Goal: Task Accomplishment & Management: Complete application form

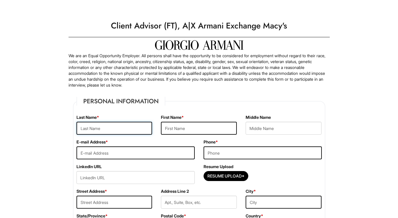
click at [125, 129] on input "text" at bounding box center [114, 128] width 76 height 13
type input "Hariprashad"
type input "Shawn"
type input "sdhariprashad94@gmail.com"
type input "3474061007"
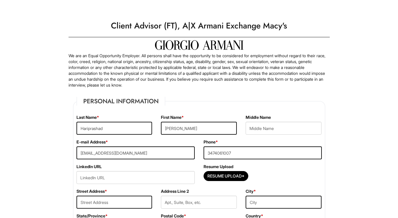
type input "141-48 85th Rd"
type input "Jamaica"
select select "NY"
type input "11435"
select select "United States of America"
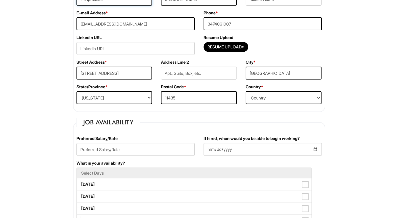
scroll to position [136, 0]
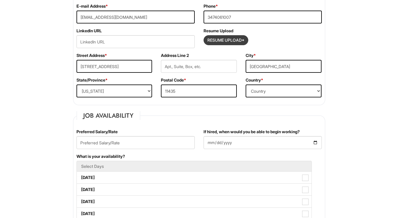
click at [215, 39] on input "Resume Upload*" at bounding box center [226, 40] width 44 height 9
type input "C:\fakepath\Resume of Shawn H..pdf"
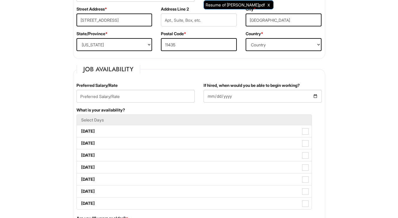
scroll to position [191, 0]
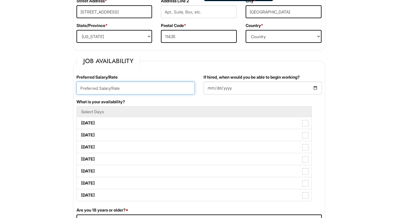
click at [138, 83] on input "text" at bounding box center [135, 88] width 118 height 13
type input "e"
type input "19/hr"
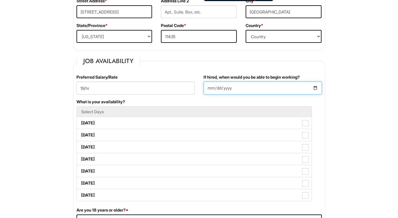
click at [317, 88] on input "If hired, when would you be able to begin working?" at bounding box center [262, 88] width 118 height 13
type input "2025-09-05"
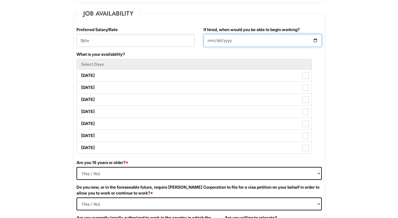
scroll to position [238, 0]
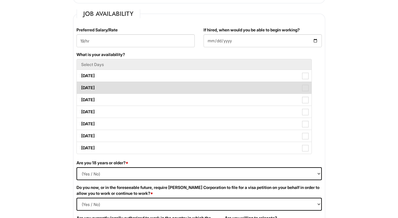
click at [303, 82] on li "Tuesday" at bounding box center [193, 88] width 235 height 12
click at [304, 93] on label "Tuesday" at bounding box center [194, 88] width 234 height 12
click at [81, 87] on Available_Tuesday "Tuesday" at bounding box center [79, 85] width 4 height 4
checkbox Available_Tuesday "true"
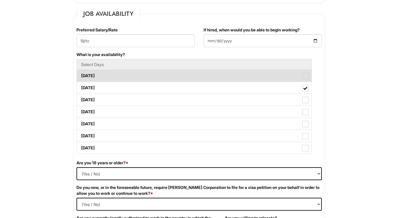
click at [306, 79] on span at bounding box center [305, 76] width 6 height 6
click at [81, 75] on Available_Monday "Monday" at bounding box center [79, 73] width 4 height 4
checkbox Available_Monday "true"
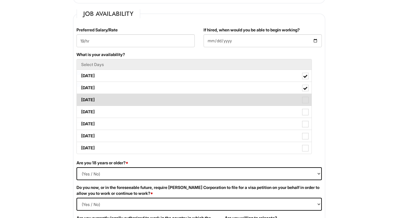
click at [307, 97] on span at bounding box center [305, 100] width 6 height 6
click at [81, 97] on Available_Wednesday "Wednesday" at bounding box center [79, 97] width 4 height 4
checkbox Available_Wednesday "true"
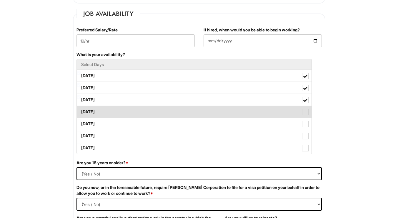
click at [309, 111] on label "Thursday" at bounding box center [194, 112] width 234 height 12
click at [81, 111] on Available_Thursday "Thursday" at bounding box center [79, 109] width 4 height 4
checkbox Available_Thursday "true"
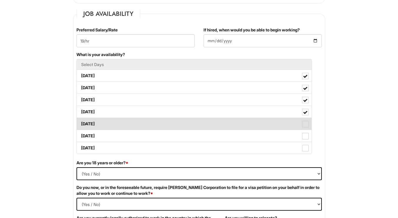
click at [309, 126] on label "Friday" at bounding box center [194, 124] width 234 height 12
click at [81, 123] on Available_Friday "Friday" at bounding box center [79, 121] width 4 height 4
checkbox Available_Friday "true"
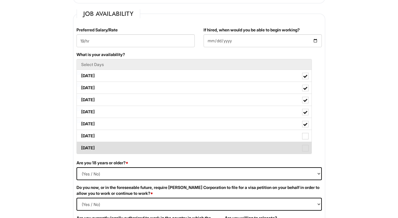
click at [309, 142] on li "Sunday" at bounding box center [193, 148] width 235 height 12
click at [306, 146] on span at bounding box center [305, 148] width 6 height 6
click at [81, 146] on Available_Sunday "Sunday" at bounding box center [79, 145] width 4 height 4
checkbox Available_Sunday "true"
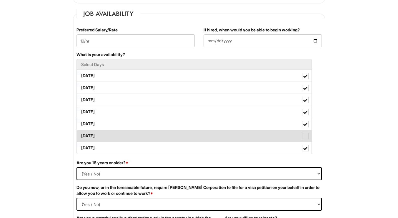
click at [307, 138] on span at bounding box center [305, 136] width 6 height 6
click at [81, 135] on Available_Saturday "Saturday" at bounding box center [79, 133] width 4 height 4
checkbox Available_Saturday "true"
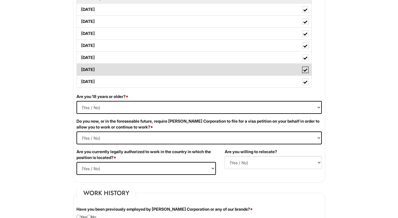
scroll to position [309, 0]
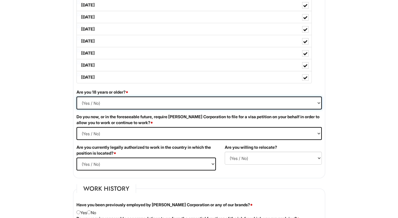
click at [310, 108] on select "(Yes / No) Yes No" at bounding box center [198, 103] width 245 height 13
select select "Yes"
click at [76, 97] on select "(Yes / No) Yes No" at bounding box center [198, 103] width 245 height 13
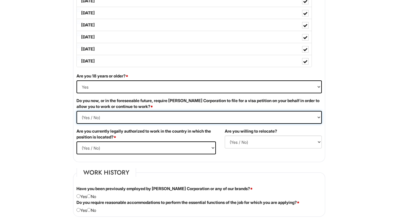
click at [312, 120] on Required "(Yes / No) Yes No" at bounding box center [198, 117] width 245 height 13
select Required "No"
click at [76, 111] on Required "(Yes / No) Yes No" at bounding box center [198, 117] width 245 height 13
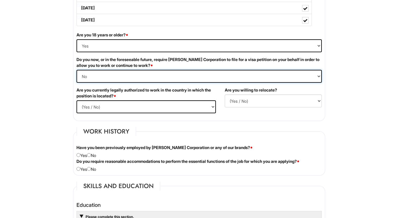
scroll to position [367, 0]
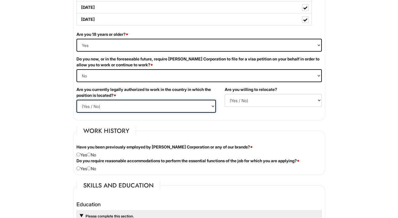
click at [207, 106] on select "(Yes / No) Yes No" at bounding box center [145, 106] width 139 height 13
select select "Yes"
click at [76, 100] on select "(Yes / No) Yes No" at bounding box center [145, 106] width 139 height 13
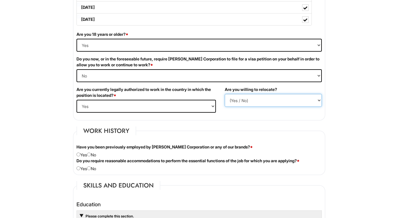
click at [263, 104] on select "(Yes / No) No Yes" at bounding box center [272, 100] width 97 height 13
select select "Y"
click at [224, 94] on select "(Yes / No) No Yes" at bounding box center [272, 100] width 97 height 13
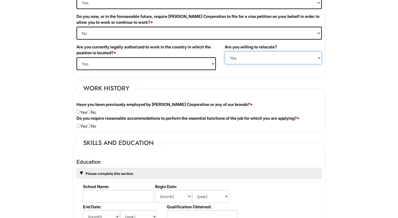
scroll to position [413, 0]
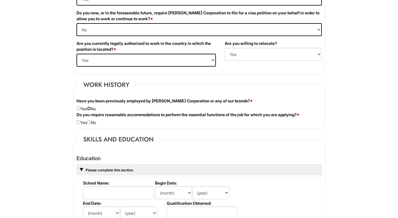
click at [91, 108] on input "radio" at bounding box center [89, 109] width 4 height 4
radio input "true"
click at [91, 123] on input "radio" at bounding box center [89, 122] width 4 height 4
radio input "true"
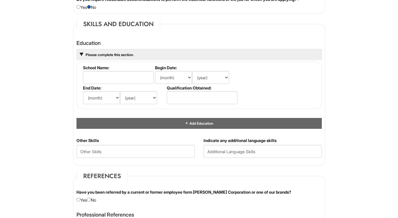
scroll to position [543, 0]
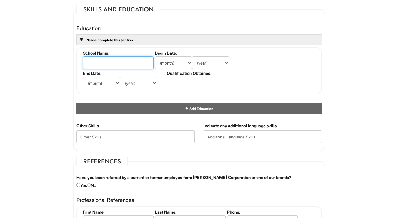
click at [129, 63] on input "text" at bounding box center [118, 62] width 71 height 13
click at [132, 58] on input "text" at bounding box center [118, 62] width 71 height 13
type input "Borough of Manhattan Community COllege"
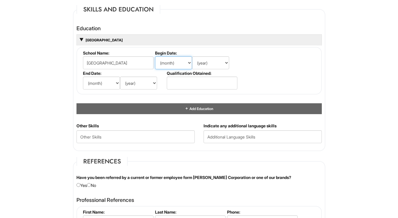
select select "11"
click at [155, 56] on select "(month) Jan Feb Mar Apr May Jun Jul Aug Sep Oct Nov Dec" at bounding box center [173, 62] width 37 height 13
click at [218, 58] on select "(year) 2029 2028 2027 2026 2025 2024 2023 2022 2021 2020 2019 2018 2017 2016 20…" at bounding box center [210, 62] width 37 height 13
select select "2015"
click at [192, 56] on select "(year) 2029 2028 2027 2026 2025 2024 2023 2022 2021 2020 2019 2018 2017 2016 20…" at bounding box center [210, 62] width 37 height 13
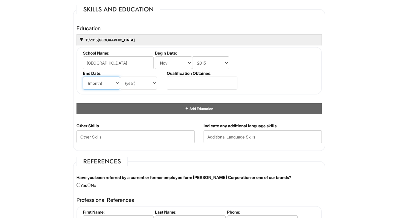
click at [99, 87] on select "(month) Jan Feb Mar Apr May Jun Jul Aug Sep Oct Nov Dec" at bounding box center [101, 83] width 37 height 13
select select "6"
click at [83, 77] on select "(month) Jan Feb Mar Apr May Jun Jul Aug Sep Oct Nov Dec" at bounding box center [101, 83] width 37 height 13
click at [144, 82] on select "(year) 2029 2028 2027 2026 2025 2024 2023 2022 2021 2020 2019 2018 2017 2016 20…" at bounding box center [138, 83] width 37 height 13
select select "2017"
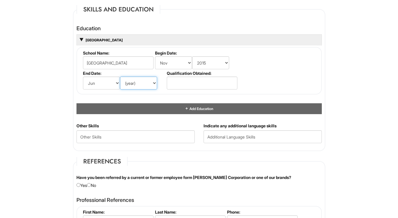
click at [120, 77] on select "(year) 2029 2028 2027 2026 2025 2024 2023 2022 2021 2020 2019 2018 2017 2016 20…" at bounding box center [138, 83] width 37 height 13
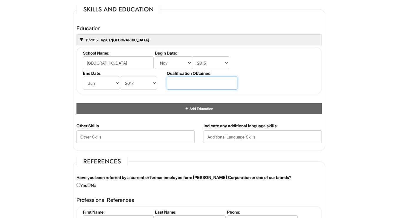
click at [222, 84] on input "text" at bounding box center [202, 83] width 71 height 13
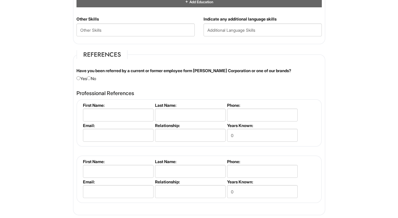
scroll to position [668, 0]
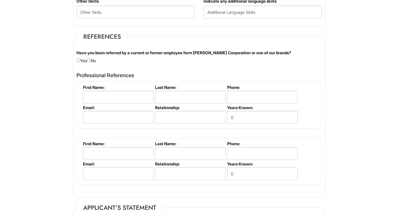
type input "A.A."
click at [98, 64] on div "Have you been referred by a current or former employee form Giorgio Armani Corp…" at bounding box center [199, 57] width 254 height 14
click at [91, 60] on input "radio" at bounding box center [89, 60] width 4 height 4
radio input "true"
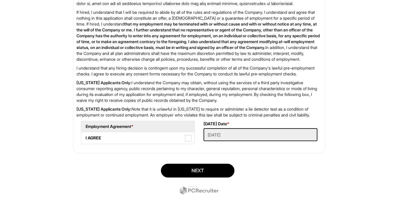
scroll to position [953, 0]
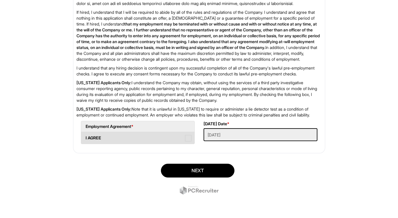
click at [180, 139] on label "I AGREE" at bounding box center [137, 138] width 113 height 12
click at [85, 137] on AGREE "I AGREE" at bounding box center [83, 135] width 4 height 4
checkbox AGREE "true"
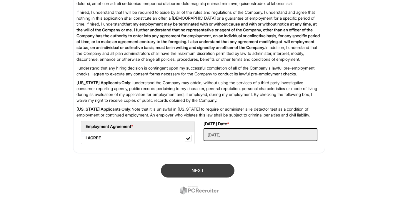
click at [182, 169] on button "Next" at bounding box center [197, 171] width 73 height 14
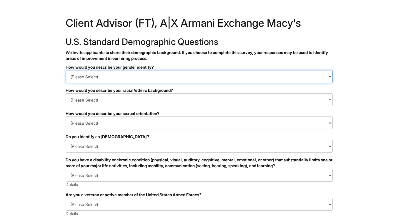
click at [142, 76] on select "(Please Select) Man Woman [DEMOGRAPHIC_DATA] I prefer to self-describe I don't …" at bounding box center [199, 76] width 267 height 13
select select "Man"
click at [66, 70] on select "(Please Select) Man Woman [DEMOGRAPHIC_DATA] I prefer to self-describe I don't …" at bounding box center [199, 76] width 267 height 13
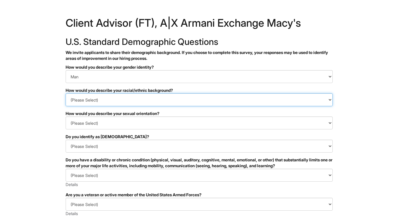
click at [115, 103] on select "(Please Select) [DEMOGRAPHIC_DATA] or of [DEMOGRAPHIC_DATA] descent [DEMOGRAPHI…" at bounding box center [199, 99] width 267 height 13
select select "South Asian"
click at [66, 93] on select "(Please Select) [DEMOGRAPHIC_DATA] or of [DEMOGRAPHIC_DATA] descent [DEMOGRAPHI…" at bounding box center [199, 99] width 267 height 13
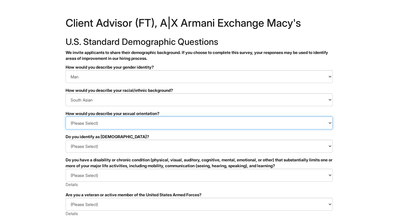
click at [114, 122] on select "(Please Select) [DEMOGRAPHIC_DATA] [DEMOGRAPHIC_DATA] and/or [DEMOGRAPHIC_DATA]…" at bounding box center [199, 123] width 267 height 13
select select "[DEMOGRAPHIC_DATA]"
click at [66, 117] on select "(Please Select) [DEMOGRAPHIC_DATA] [DEMOGRAPHIC_DATA] and/or [DEMOGRAPHIC_DATA]…" at bounding box center [199, 123] width 267 height 13
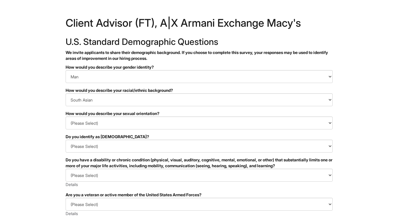
click at [244, 160] on div "Do you have a disability or chronic condition (physical, visual, auditory, cogn…" at bounding box center [199, 163] width 267 height 12
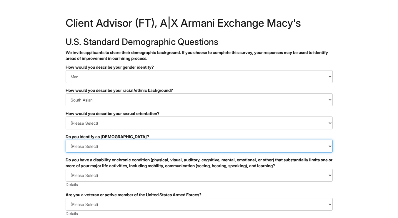
click at [204, 146] on select "(Please Select) Yes No I prefer to self-describe I don't wish to answer" at bounding box center [199, 146] width 267 height 13
select select "No"
click at [66, 140] on select "(Please Select) Yes No I prefer to self-describe I don't wish to answer" at bounding box center [199, 146] width 267 height 13
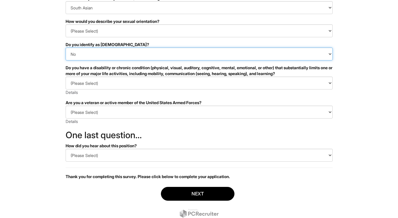
scroll to position [113, 0]
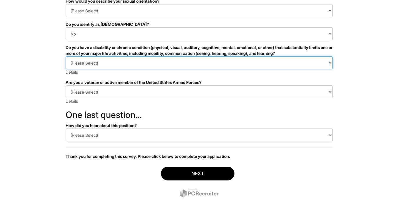
click at [159, 67] on select "(Please Select) YES, I HAVE A DISABILITY (or previously had a disability) NO, I…" at bounding box center [199, 62] width 267 height 13
select select "YES, I HAVE A DISABILITY (or previously had a disability)"
click at [66, 56] on select "(Please Select) YES, I HAVE A DISABILITY (or previously had a disability) NO, I…" at bounding box center [199, 62] width 267 height 13
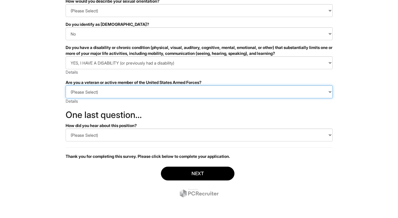
click at [130, 93] on select "(Please Select) I IDENTIFY AS ONE OR MORE OF THE CLASSIFICATIONS OF PROTECTED V…" at bounding box center [199, 92] width 267 height 13
select select "I AM NOT A PROTECTED VETERAN"
click at [66, 86] on select "(Please Select) I IDENTIFY AS ONE OR MORE OF THE CLASSIFICATIONS OF PROTECTED V…" at bounding box center [199, 92] width 267 height 13
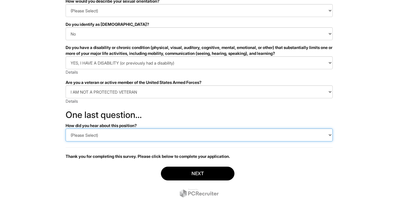
click at [117, 136] on select "(Please Select) CareerBuilder Indeed LinkedIn Monster Referral Other" at bounding box center [199, 135] width 267 height 13
select select "Other"
click at [66, 129] on select "(Please Select) CareerBuilder Indeed LinkedIn Monster Referral Other" at bounding box center [199, 135] width 267 height 13
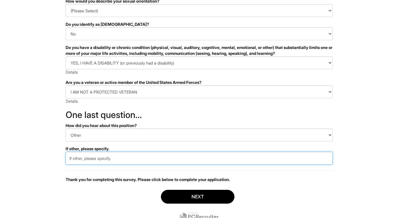
click at [119, 159] on input "text" at bounding box center [199, 158] width 267 height 13
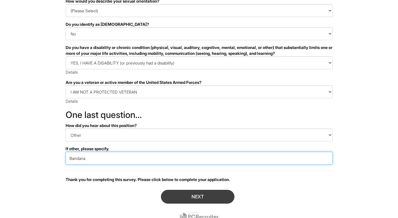
type input "Bandana"
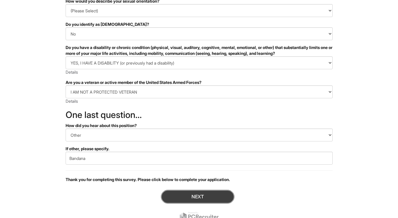
click at [191, 201] on button "Next" at bounding box center [197, 197] width 73 height 14
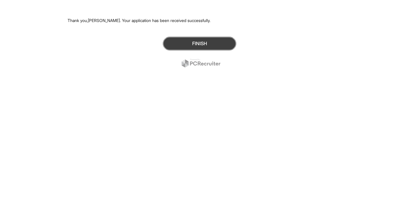
click at [195, 47] on button "Finish" at bounding box center [199, 44] width 73 height 14
